Goal: Task Accomplishment & Management: Use online tool/utility

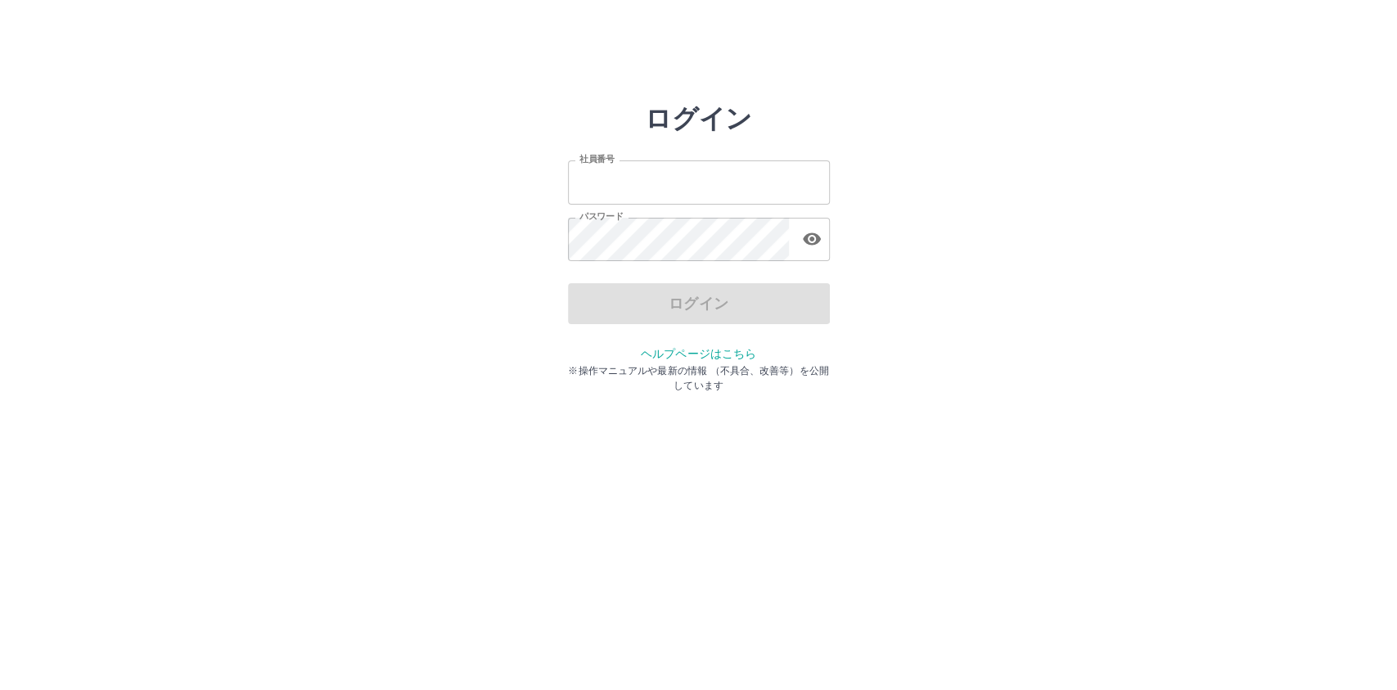
type input "*******"
click at [633, 315] on div "ログイン" at bounding box center [699, 303] width 262 height 41
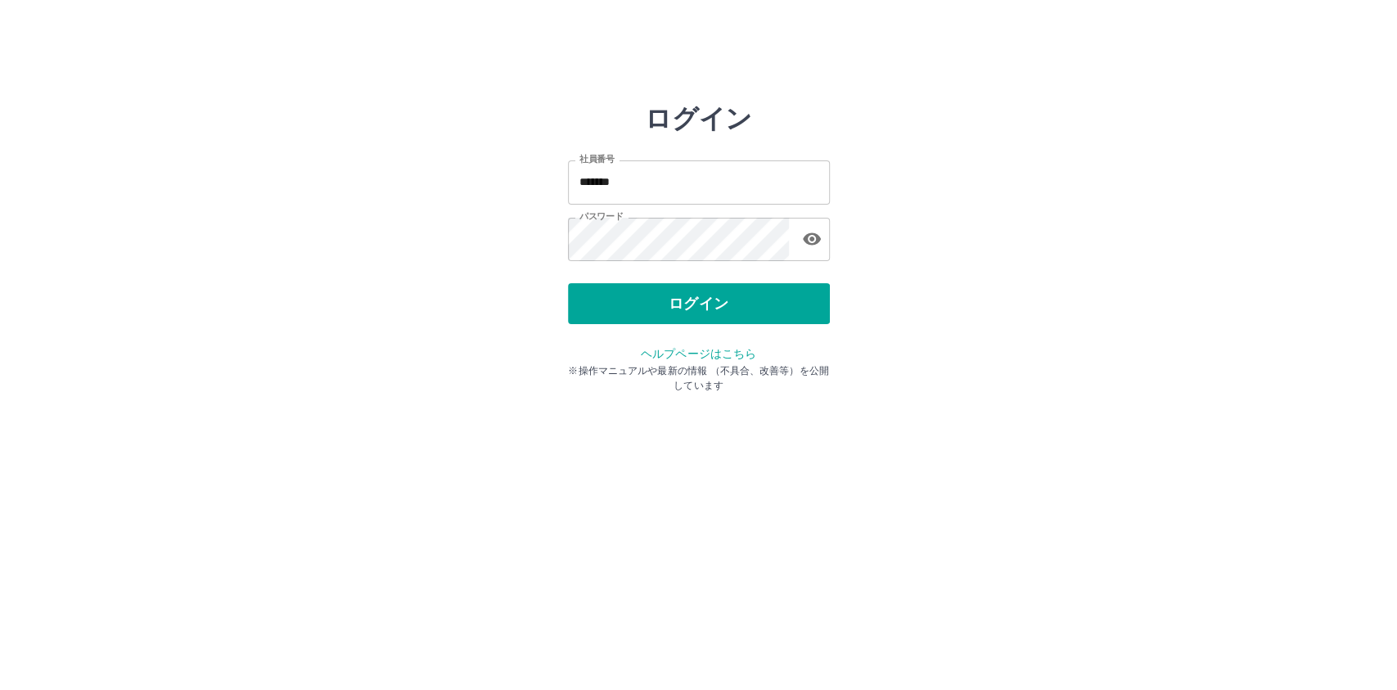
click at [633, 315] on button "ログイン" at bounding box center [699, 303] width 262 height 41
